Goal: Task Accomplishment & Management: Manage account settings

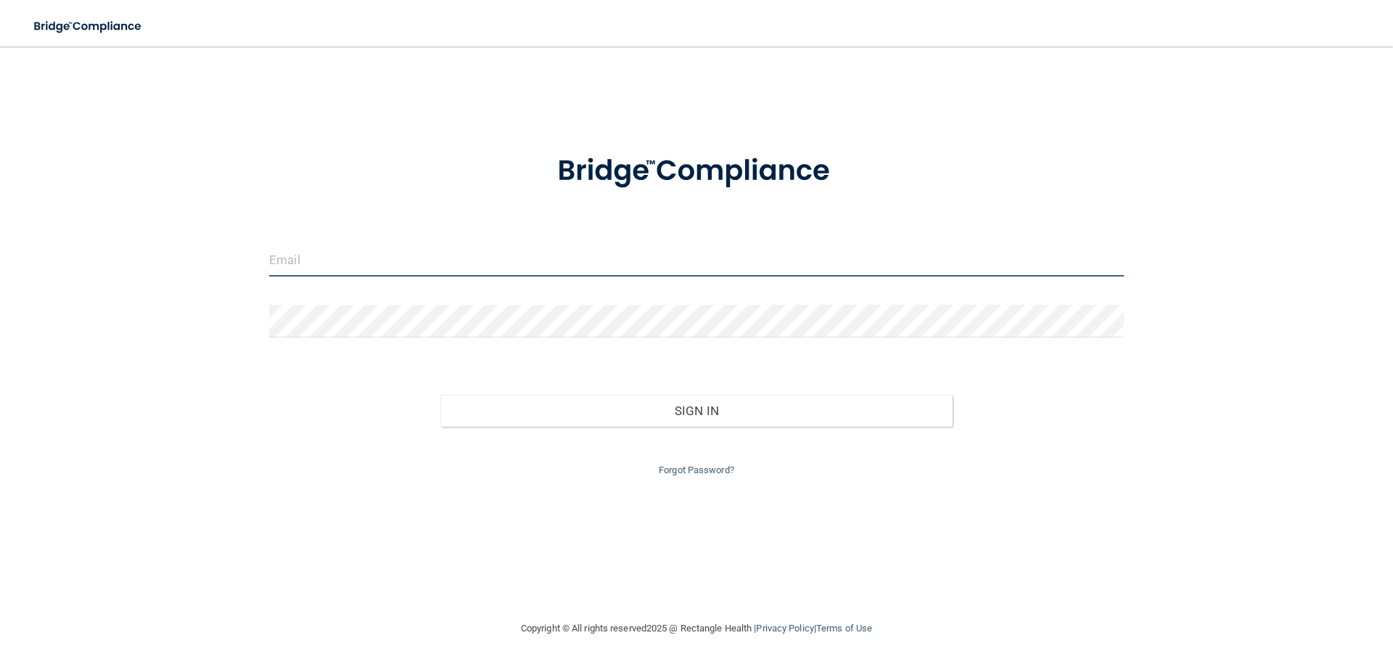
click at [528, 257] on input "email" at bounding box center [696, 260] width 855 height 33
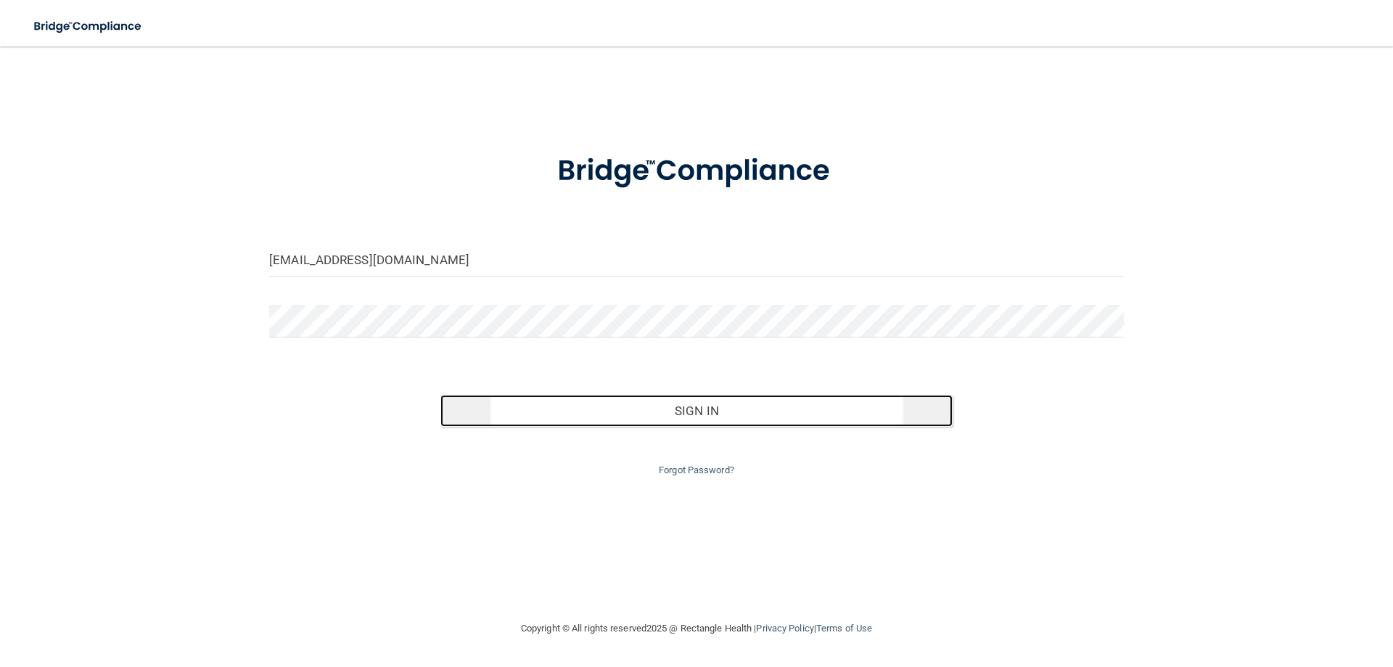
click at [713, 422] on button "Sign In" at bounding box center [697, 411] width 513 height 32
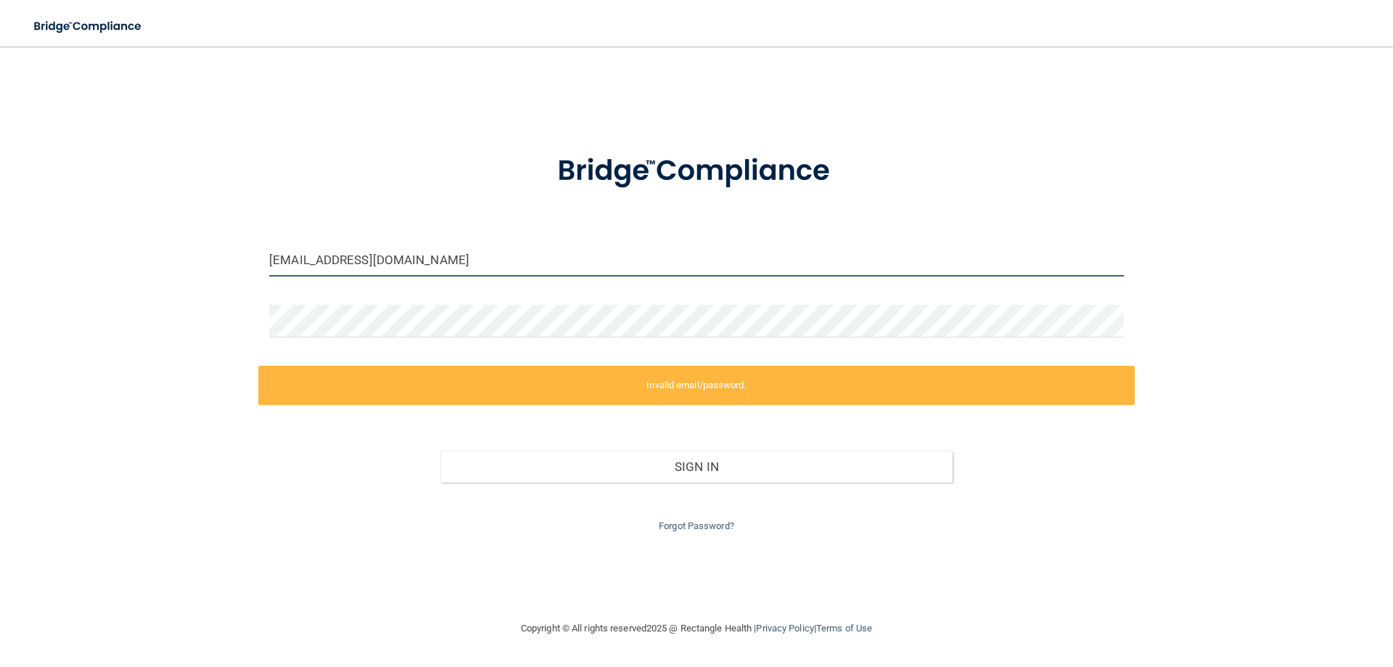
drag, startPoint x: 456, startPoint y: 261, endPoint x: 200, endPoint y: 211, distance: 260.9
click at [200, 211] on div "[EMAIL_ADDRESS][DOMAIN_NAME] Invalid email/password. You don't have permission …" at bounding box center [696, 333] width 1335 height 544
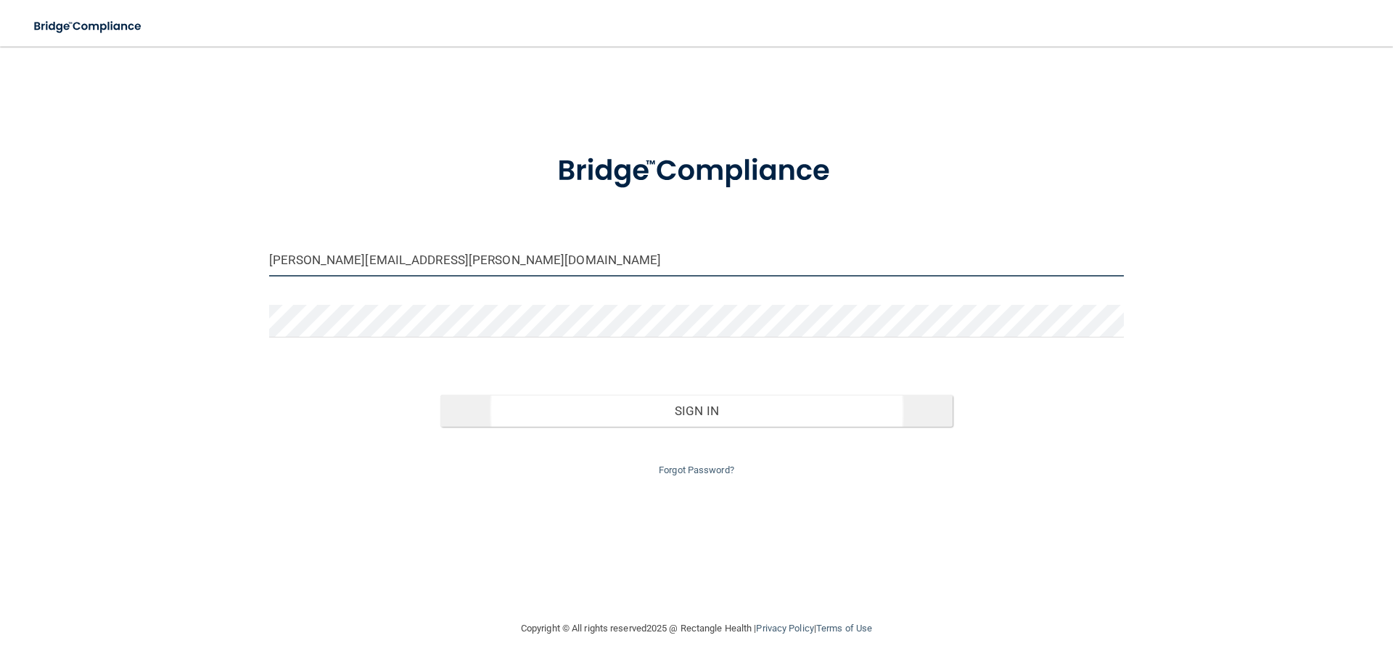
type input "[PERSON_NAME][EMAIL_ADDRESS][PERSON_NAME][DOMAIN_NAME]"
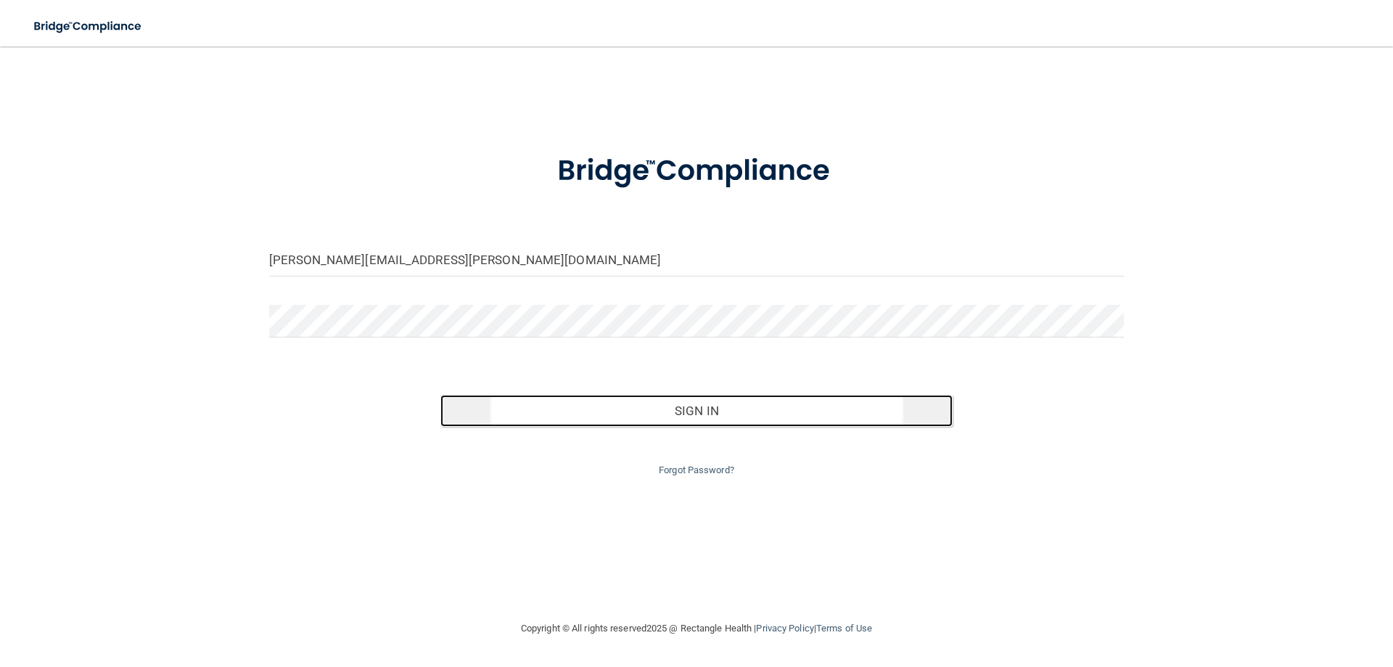
click at [697, 416] on button "Sign In" at bounding box center [697, 411] width 513 height 32
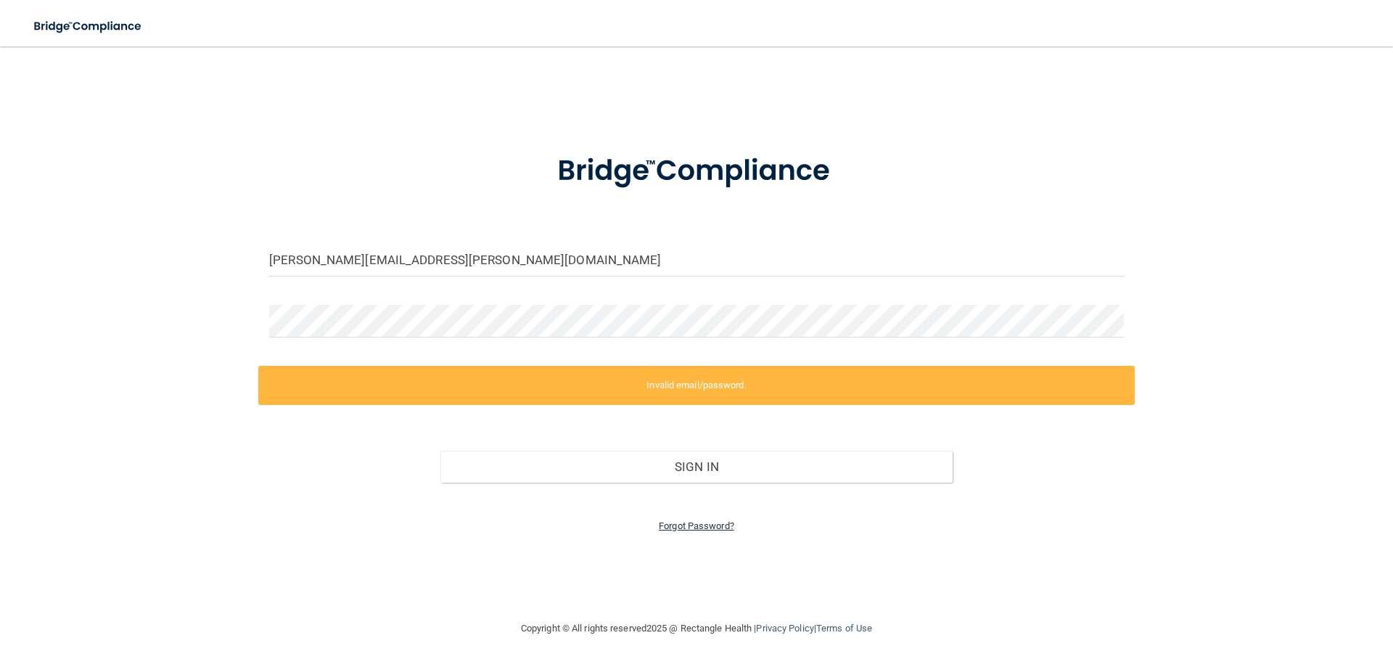
click at [697, 528] on link "Forgot Password?" at bounding box center [696, 525] width 75 height 11
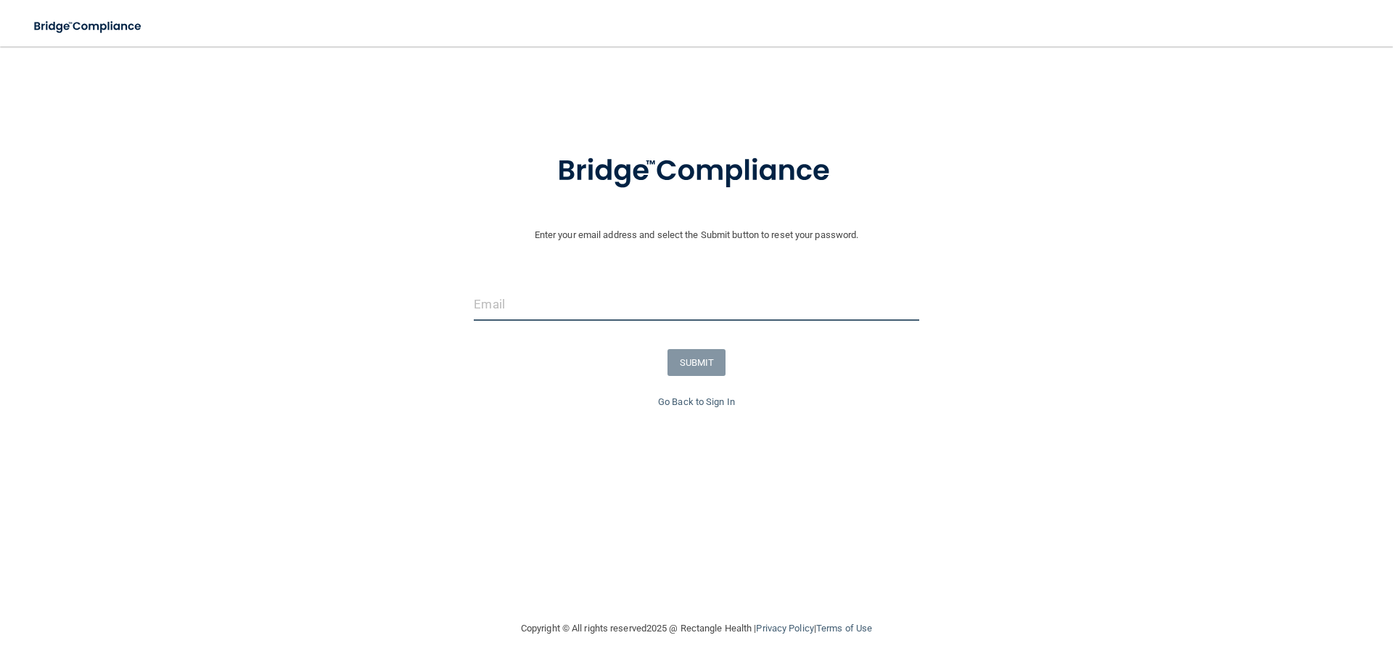
click at [615, 305] on input "email" at bounding box center [696, 304] width 445 height 33
type input "[PERSON_NAME][EMAIL_ADDRESS][PERSON_NAME][DOMAIN_NAME]"
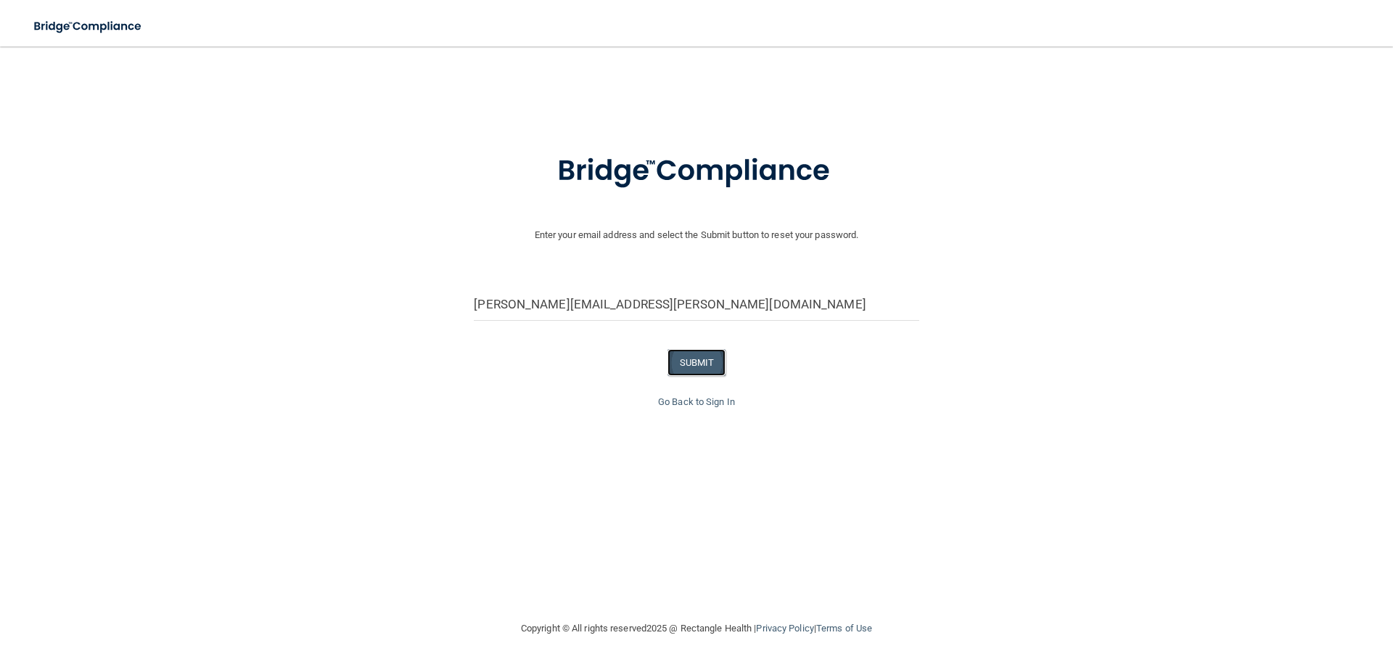
click at [683, 360] on button "SUBMIT" at bounding box center [697, 362] width 59 height 27
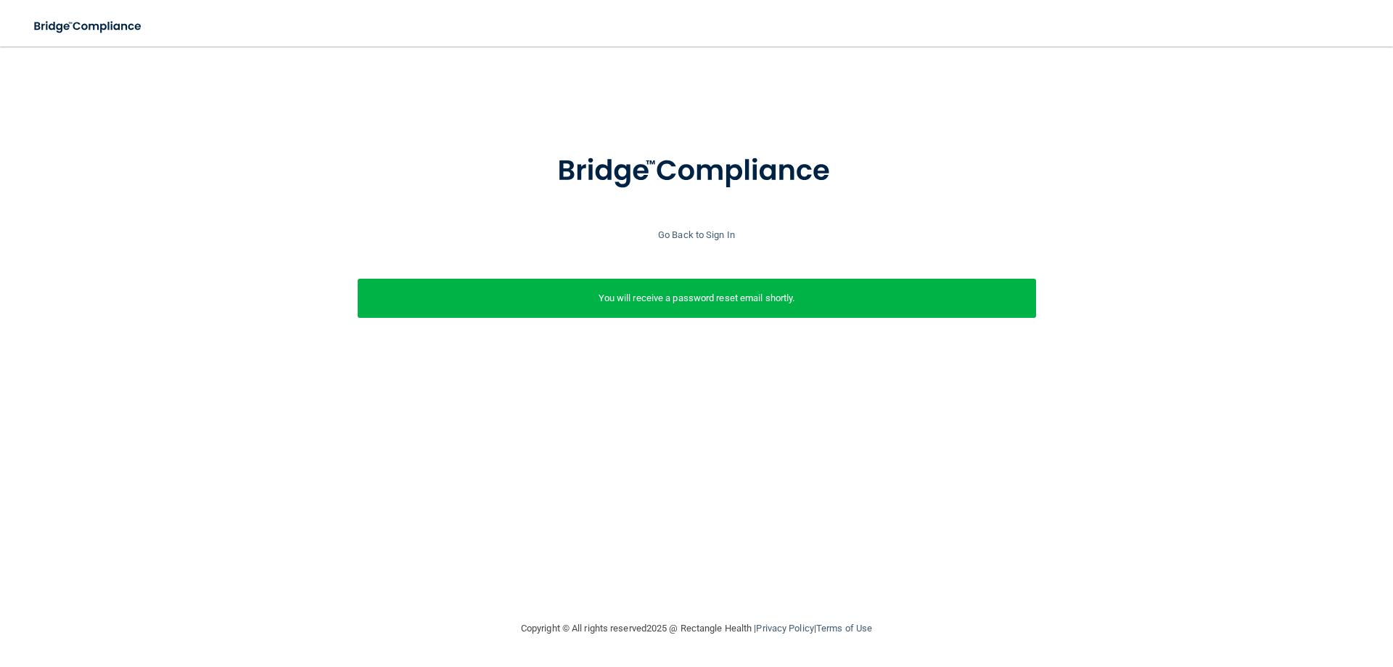
click at [750, 307] on div "You will receive a password reset email shortly." at bounding box center [697, 298] width 679 height 39
click at [718, 234] on link "Go Back to Sign In" at bounding box center [696, 234] width 77 height 11
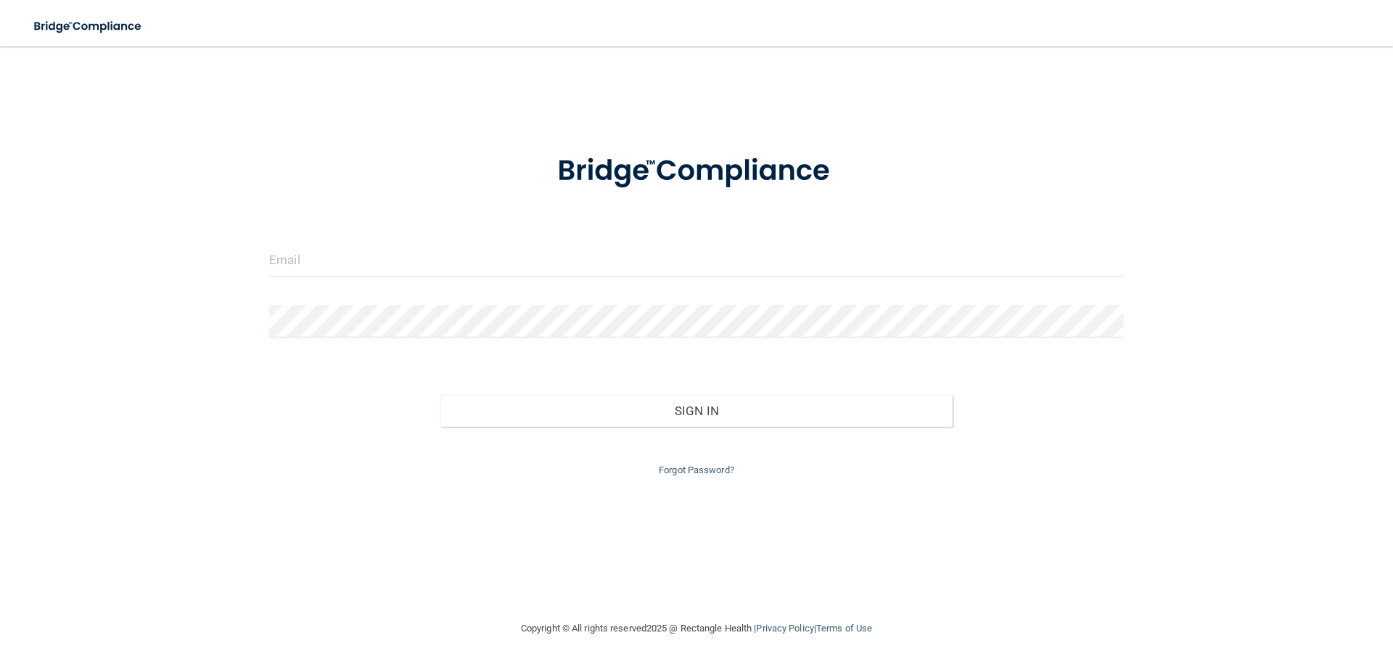
click at [1162, 130] on div "Invalid email/password. You don't have permission to access that page. Sign In …" at bounding box center [696, 333] width 1335 height 544
click at [717, 443] on div "Forgot Password?" at bounding box center [696, 453] width 877 height 52
drag, startPoint x: 475, startPoint y: 241, endPoint x: 464, endPoint y: 267, distance: 28.3
click at [473, 258] on form "Invalid email/password. You don't have permission to access that page. Sign In …" at bounding box center [696, 306] width 855 height 345
click at [464, 267] on input "email" at bounding box center [696, 260] width 855 height 33
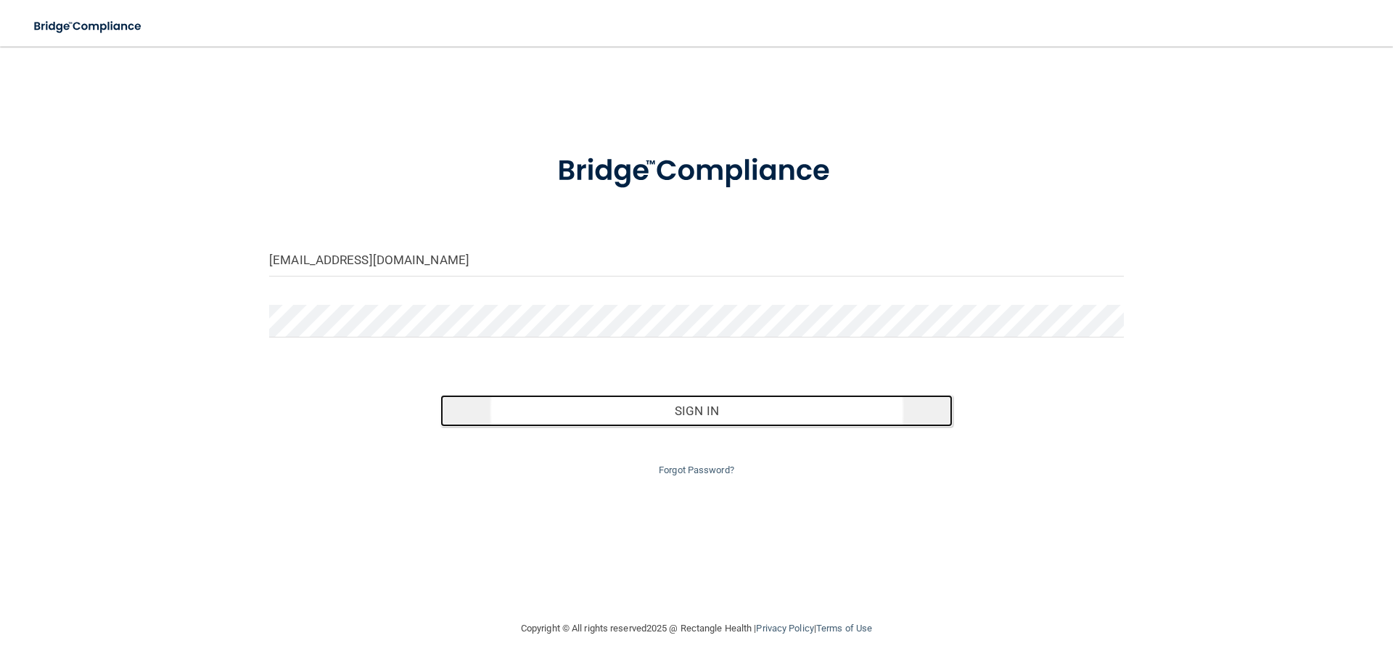
click at [694, 408] on button "Sign In" at bounding box center [697, 411] width 513 height 32
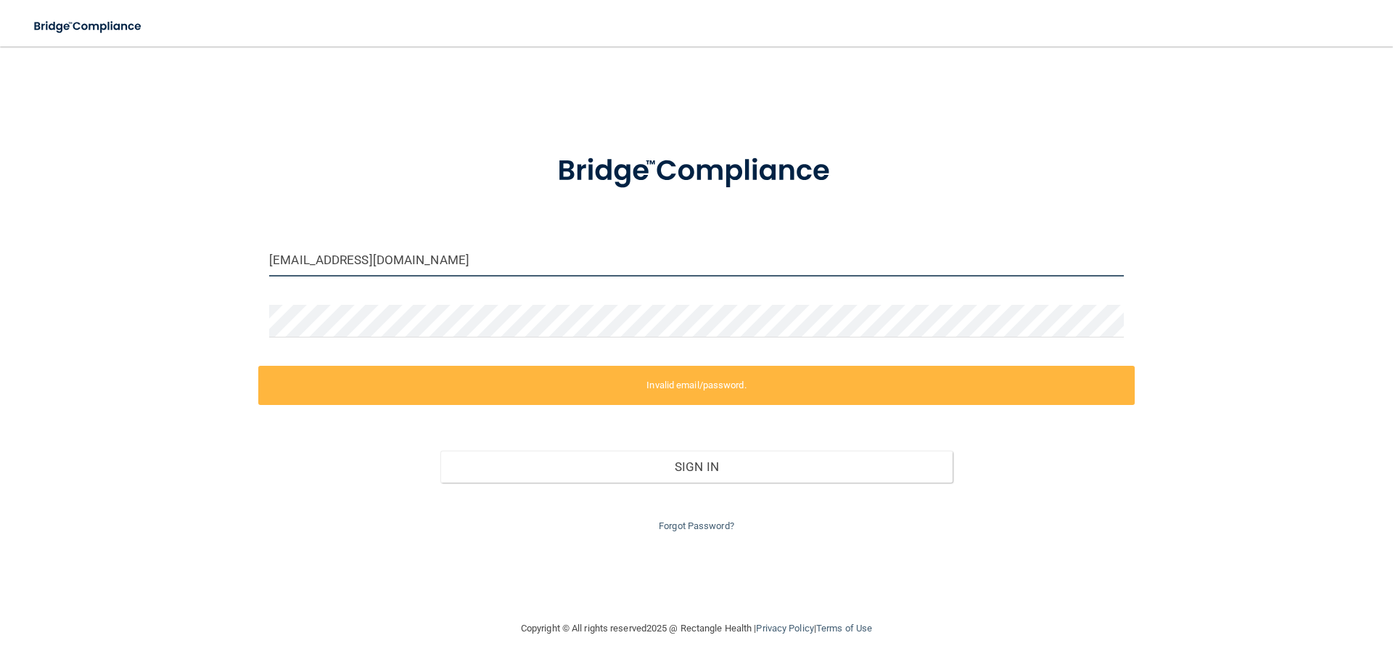
drag, startPoint x: 466, startPoint y: 262, endPoint x: 188, endPoint y: 240, distance: 278.8
click at [189, 240] on div "[EMAIL_ADDRESS][DOMAIN_NAME] Invalid email/password. You don't have permission …" at bounding box center [696, 333] width 1335 height 544
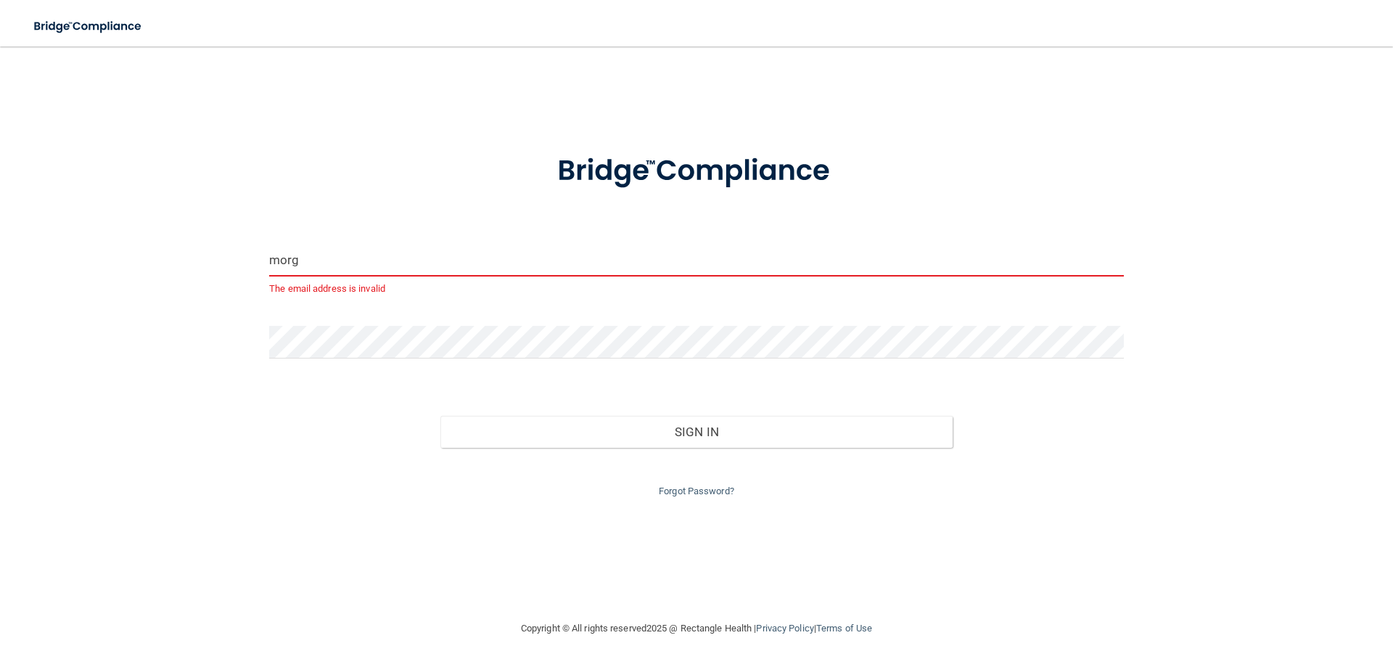
type input "[PERSON_NAME][EMAIL_ADDRESS][PERSON_NAME][DOMAIN_NAME]"
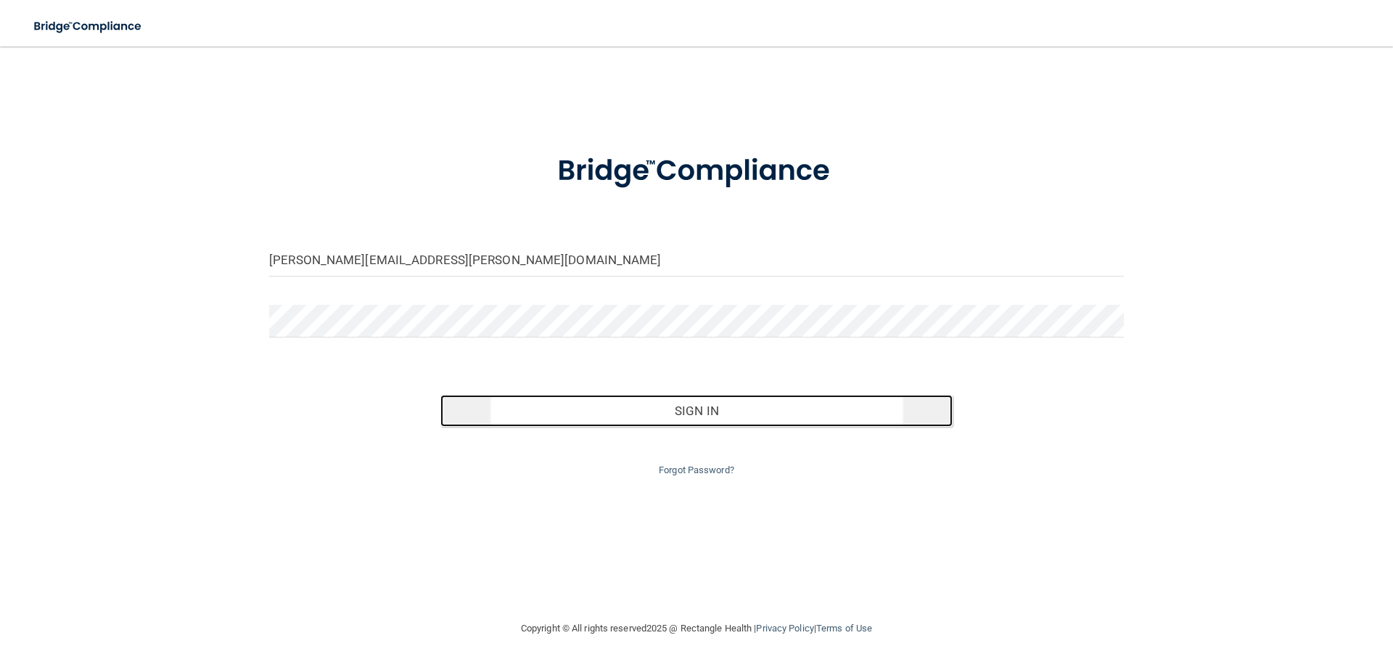
click at [690, 412] on button "Sign In" at bounding box center [697, 411] width 513 height 32
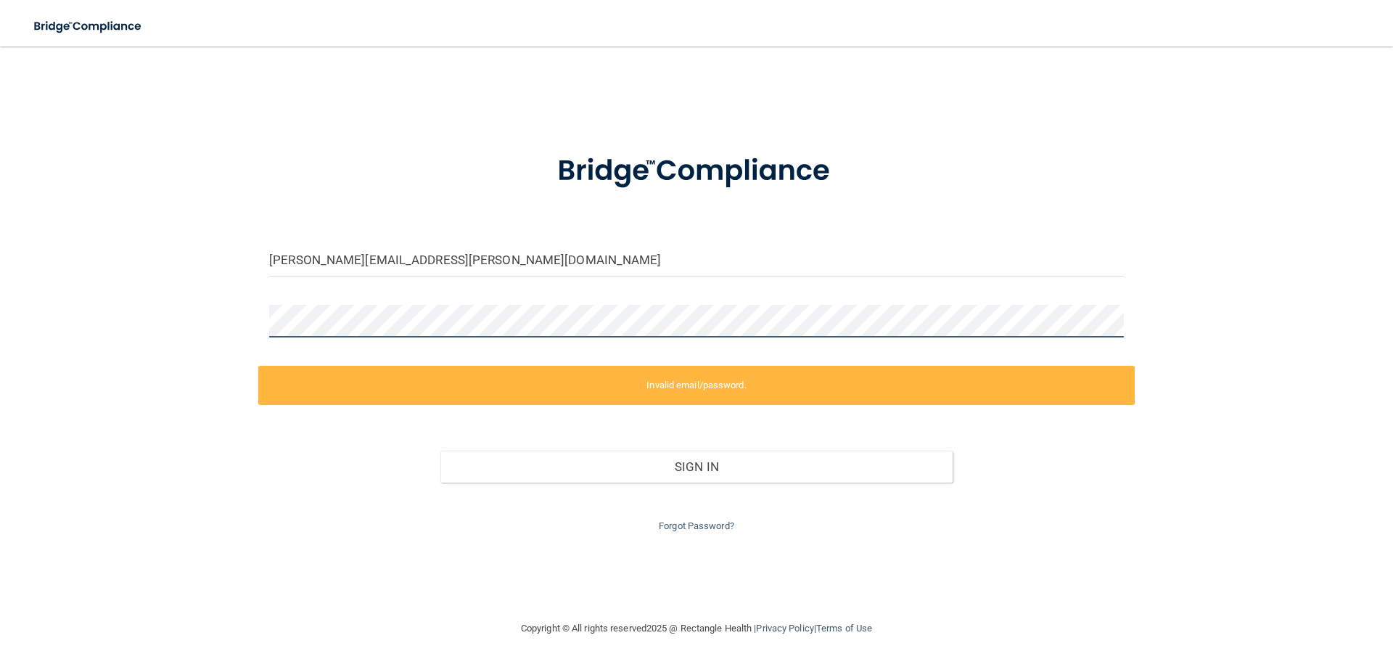
click at [197, 302] on div "[PERSON_NAME][EMAIL_ADDRESS][PERSON_NAME][DOMAIN_NAME] Invalid email/password. …" at bounding box center [696, 333] width 1335 height 544
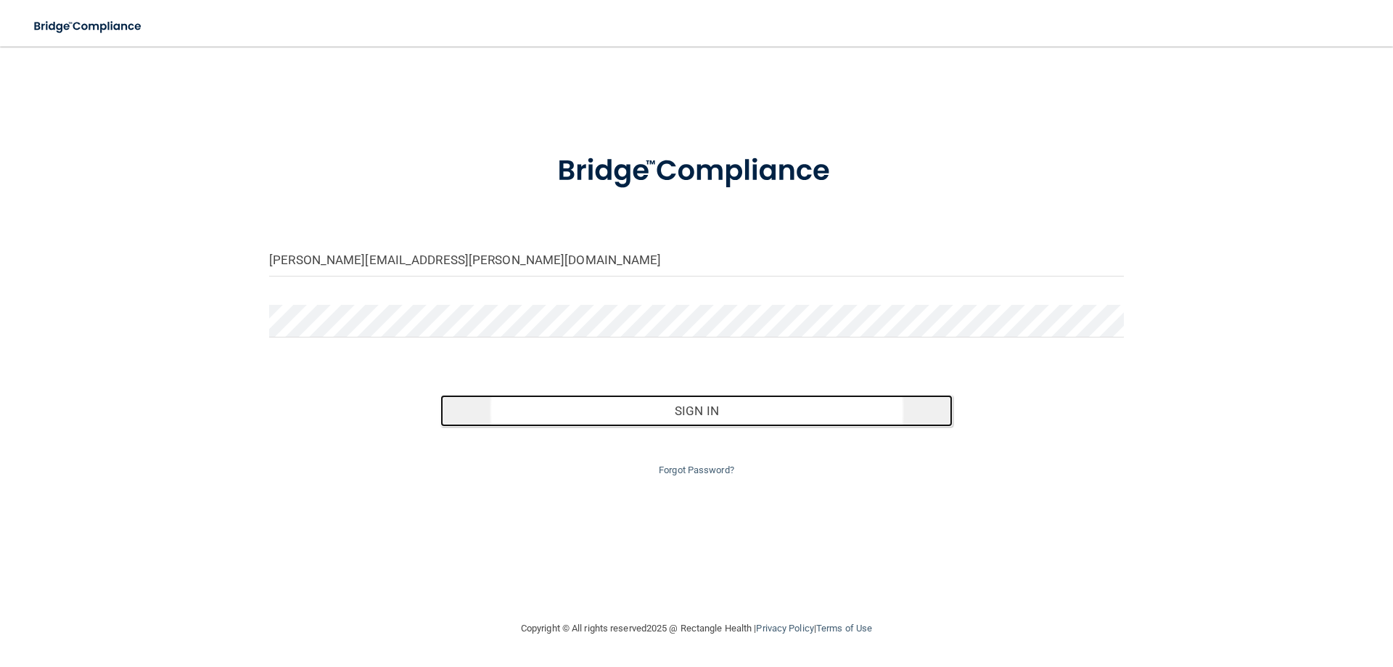
click at [710, 417] on button "Sign In" at bounding box center [697, 411] width 513 height 32
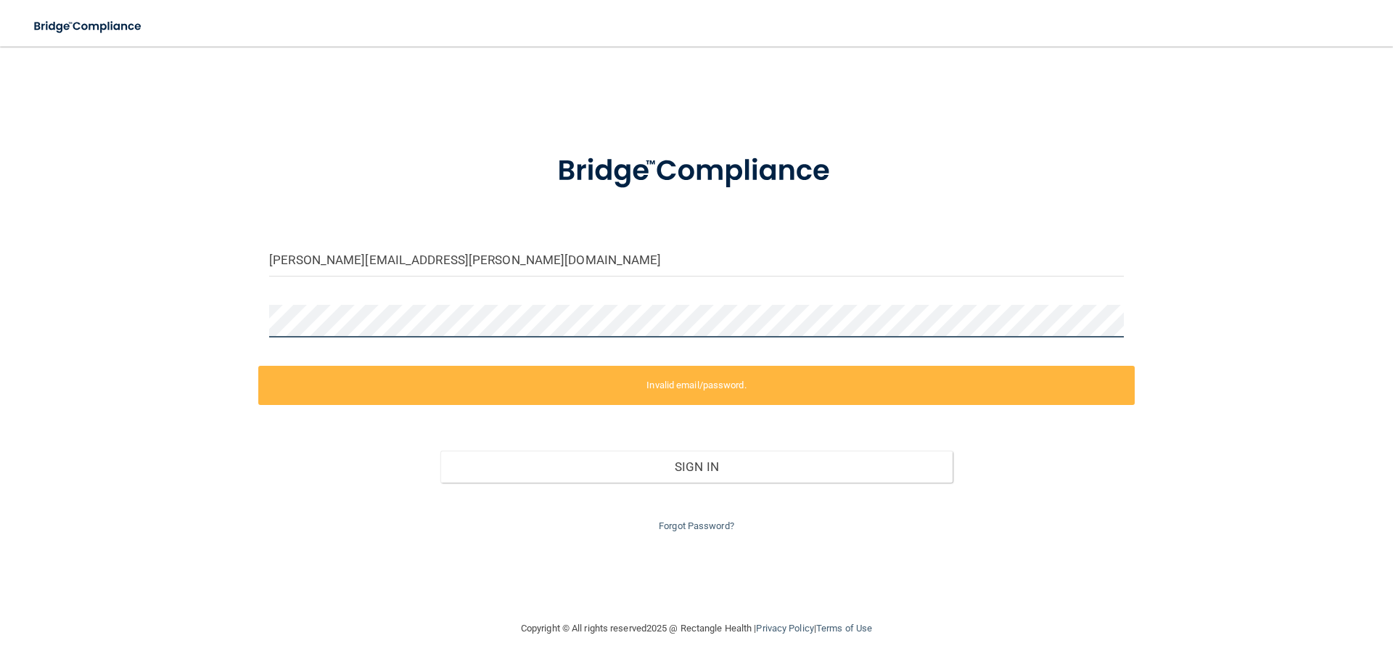
click at [132, 269] on div "[PERSON_NAME][EMAIL_ADDRESS][PERSON_NAME][DOMAIN_NAME] Invalid email/password. …" at bounding box center [696, 333] width 1335 height 544
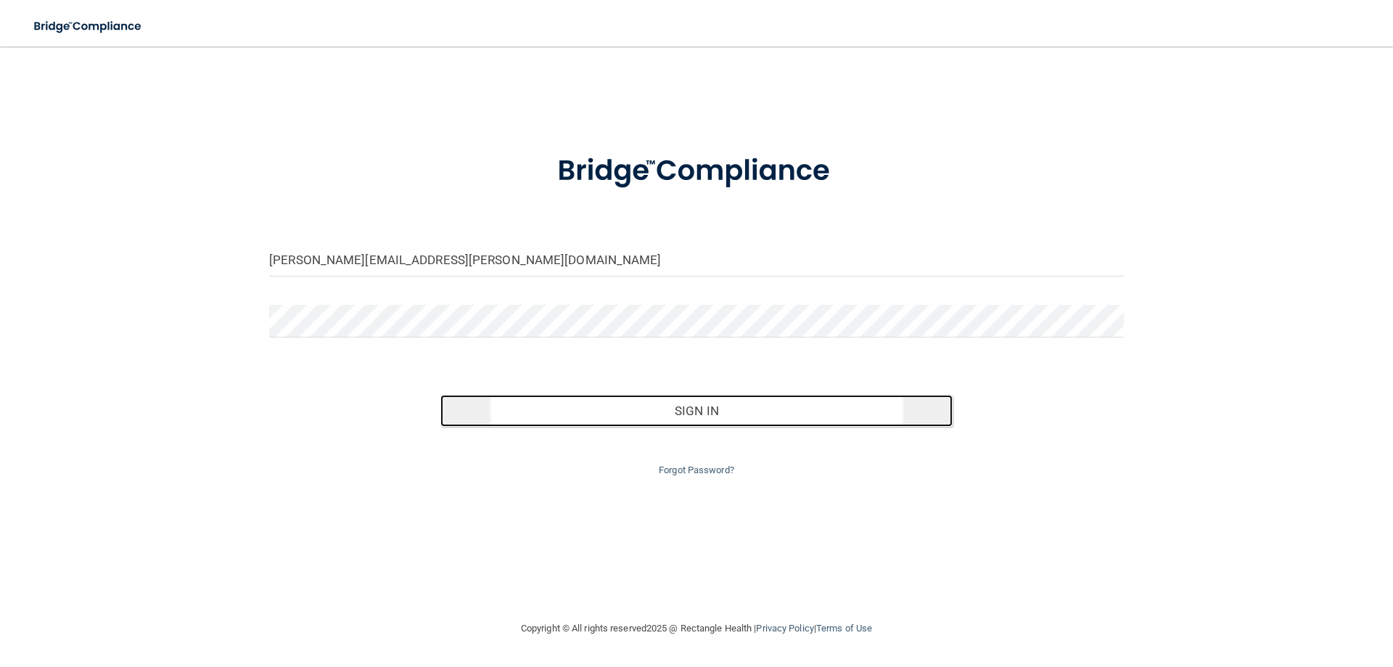
click at [684, 405] on button "Sign In" at bounding box center [697, 411] width 513 height 32
